Goal: Task Accomplishment & Management: Use online tool/utility

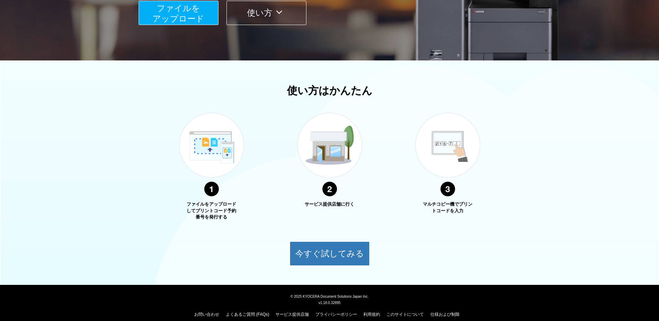
scroll to position [173, 0]
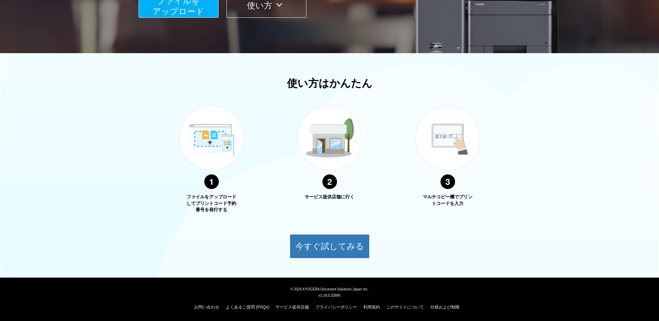
click at [254, 15] on button "使い方" at bounding box center [267, 5] width 80 height 24
click at [256, 11] on button "使い方" at bounding box center [267, 5] width 80 height 24
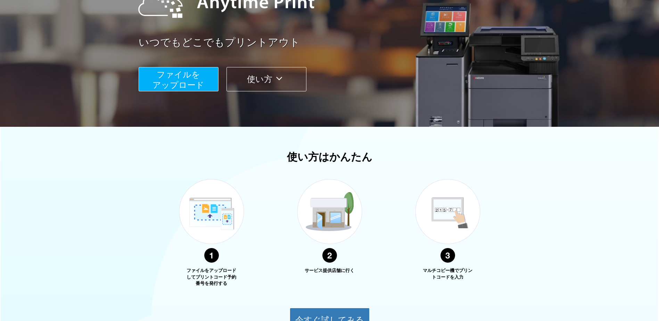
scroll to position [34, 0]
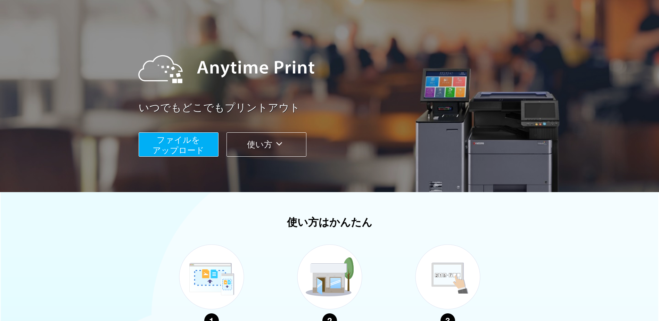
click at [261, 145] on button "使い方" at bounding box center [267, 144] width 80 height 24
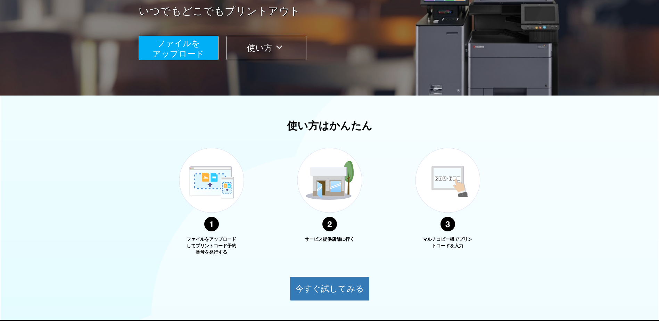
scroll to position [173, 0]
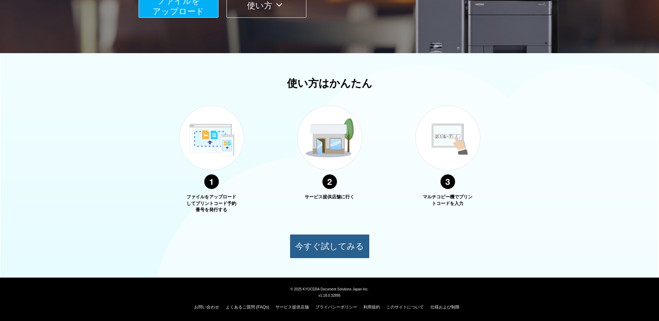
click at [318, 251] on button "今すぐ試してみる" at bounding box center [330, 246] width 80 height 24
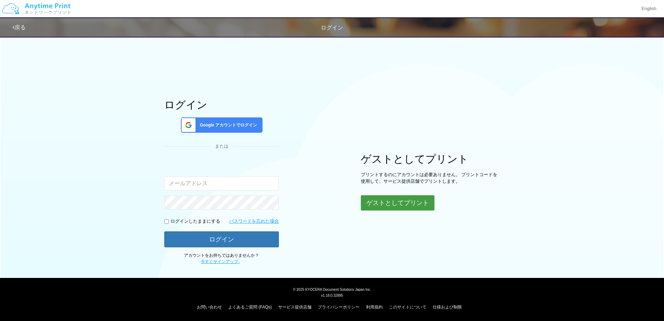
click at [407, 201] on button "ゲストとしてプリント" at bounding box center [398, 202] width 74 height 15
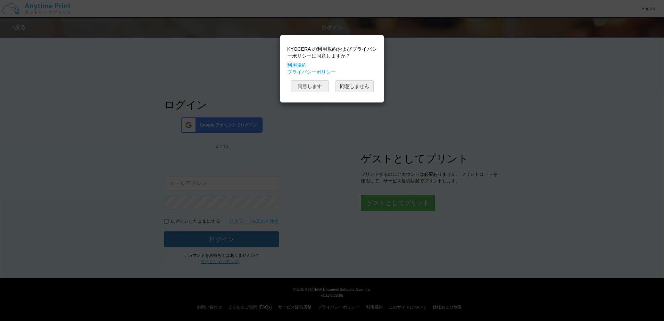
click at [307, 86] on button "同意します" at bounding box center [310, 86] width 38 height 12
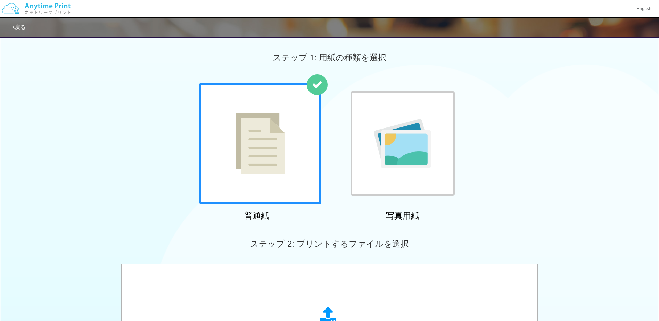
click at [274, 151] on img at bounding box center [260, 144] width 49 height 62
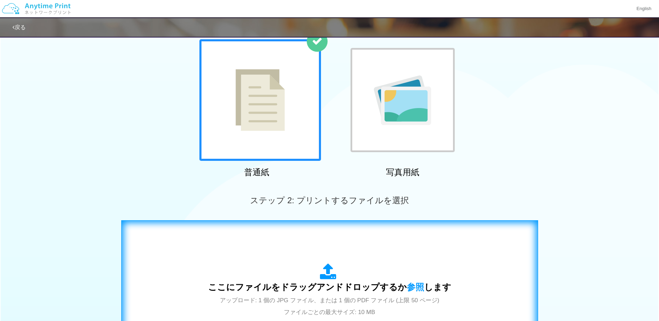
scroll to position [104, 0]
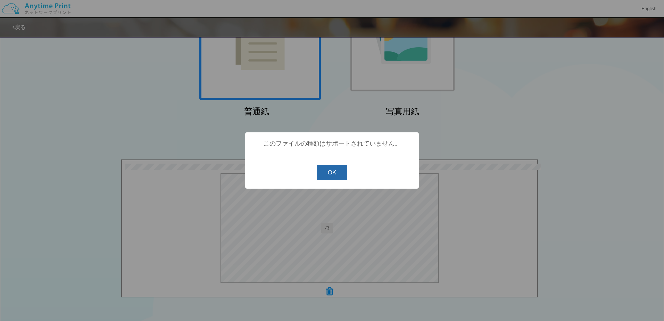
click at [336, 170] on button "OK" at bounding box center [332, 172] width 31 height 15
click at [340, 173] on button "OK" at bounding box center [332, 172] width 31 height 15
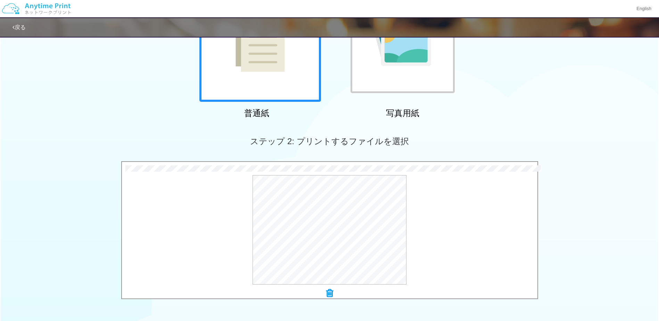
scroll to position [207, 0]
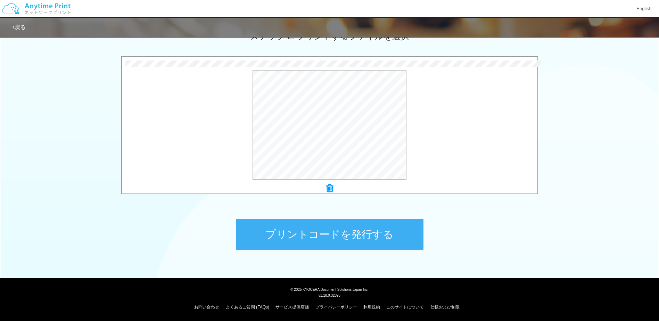
click at [304, 235] on button "プリントコードを発行する" at bounding box center [330, 234] width 188 height 31
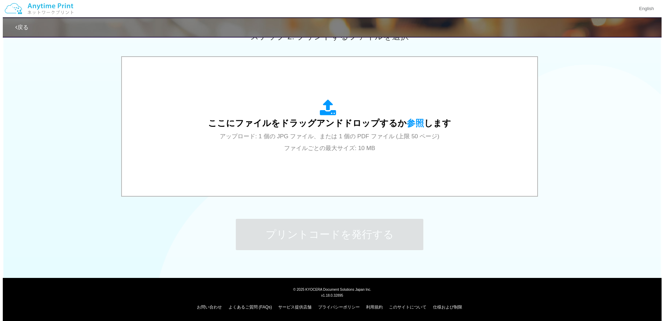
scroll to position [0, 0]
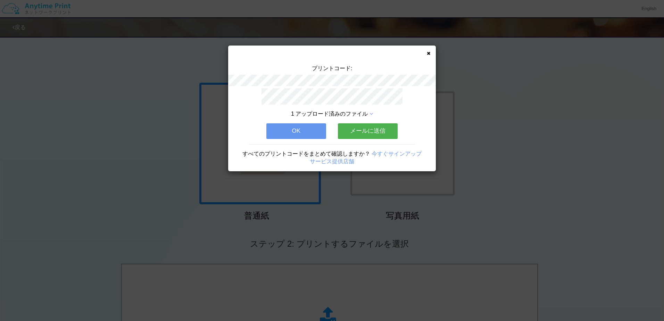
click at [403, 151] on link "今すぐサインアップ" at bounding box center [397, 154] width 50 height 6
